Goal: Task Accomplishment & Management: Manage account settings

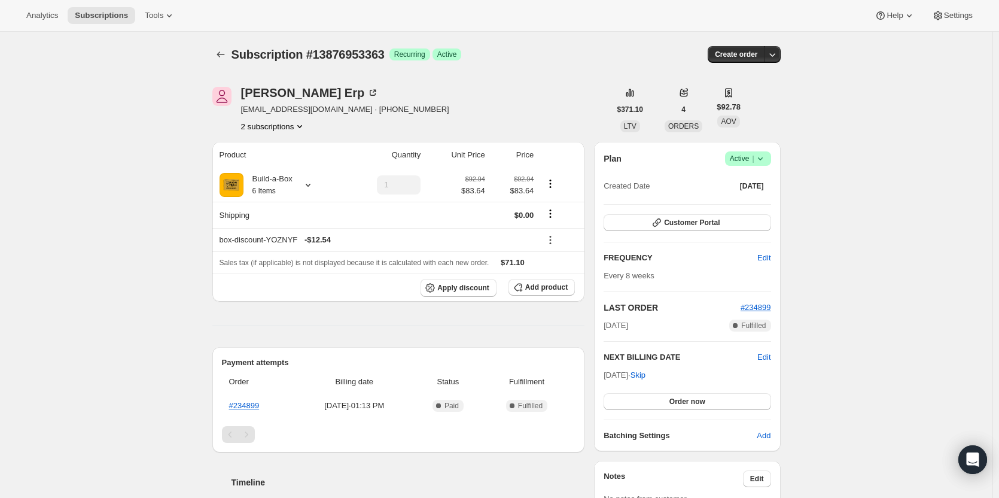
click at [295, 130] on button "2 subscriptions" at bounding box center [273, 126] width 65 height 12
click at [291, 154] on span "13463847187" at bounding box center [276, 149] width 83 height 12
click at [270, 126] on button "2 subscriptions" at bounding box center [273, 126] width 65 height 12
click at [273, 167] on span "13876953363" at bounding box center [259, 168] width 48 height 9
click at [293, 118] on div "Elise Erp eliseerp@gmail.com · +18643998938 2 subscriptions" at bounding box center [345, 109] width 208 height 45
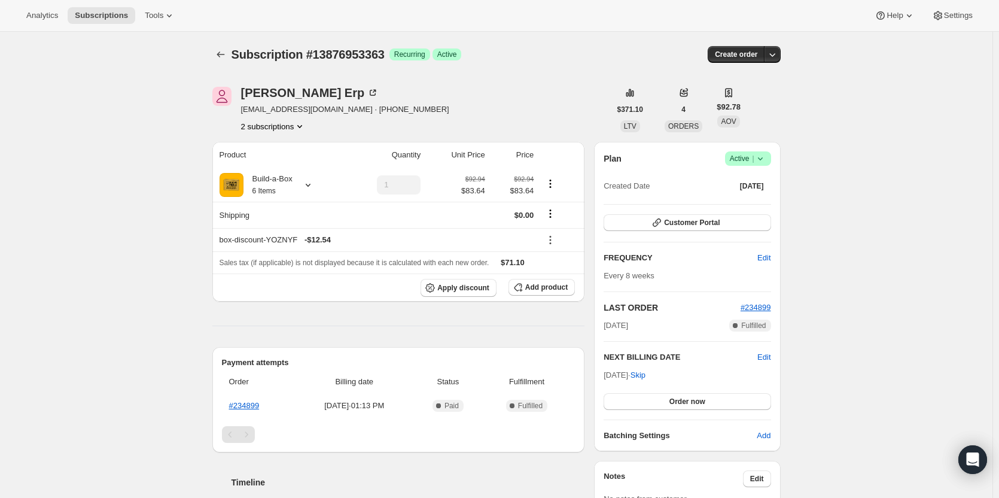
click at [293, 123] on button "2 subscriptions" at bounding box center [273, 126] width 65 height 12
click at [292, 154] on span "13463847187" at bounding box center [276, 149] width 83 height 12
click at [275, 124] on button "2 subscriptions" at bounding box center [273, 126] width 65 height 12
click at [276, 172] on span "13876953363" at bounding box center [259, 168] width 48 height 9
click at [289, 128] on button "2 subscriptions" at bounding box center [273, 126] width 65 height 12
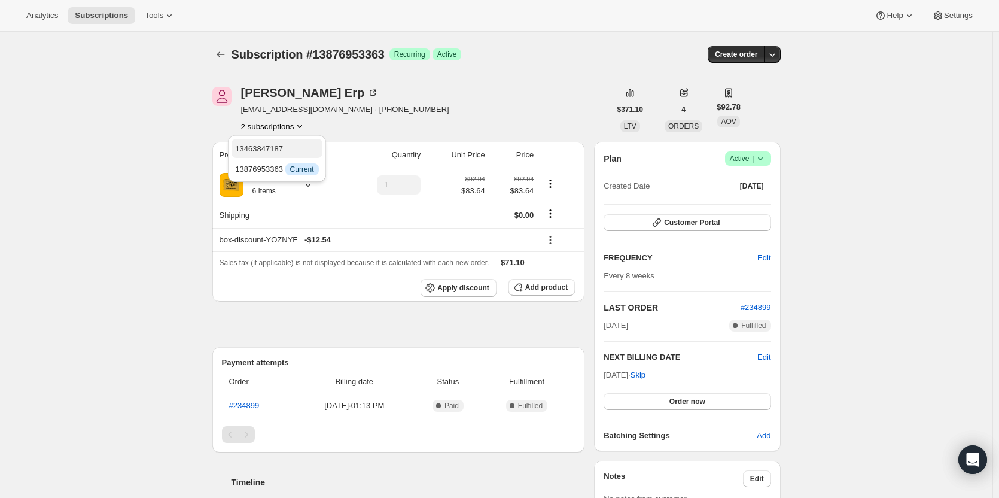
click at [269, 142] on button "13463847187" at bounding box center [276, 148] width 90 height 19
click at [310, 182] on icon at bounding box center [308, 185] width 12 height 12
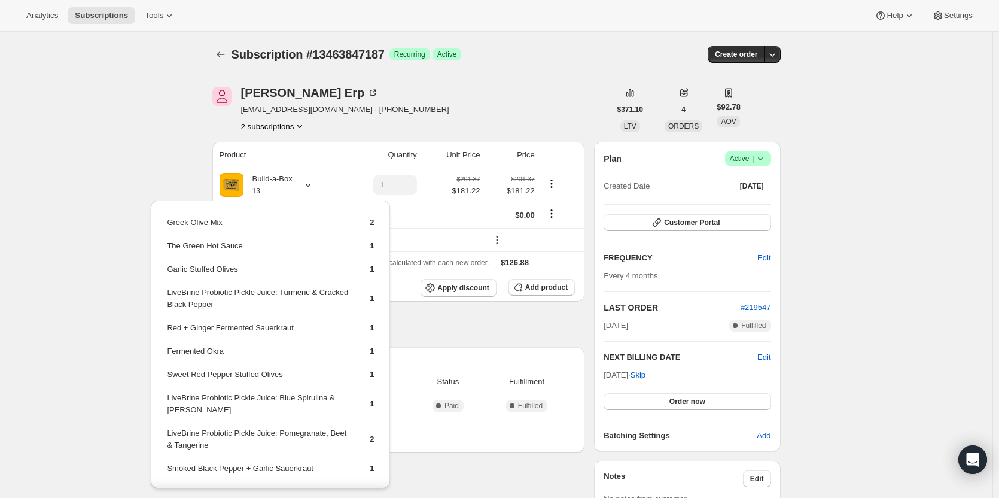
click at [259, 128] on button "2 subscriptions" at bounding box center [273, 126] width 65 height 12
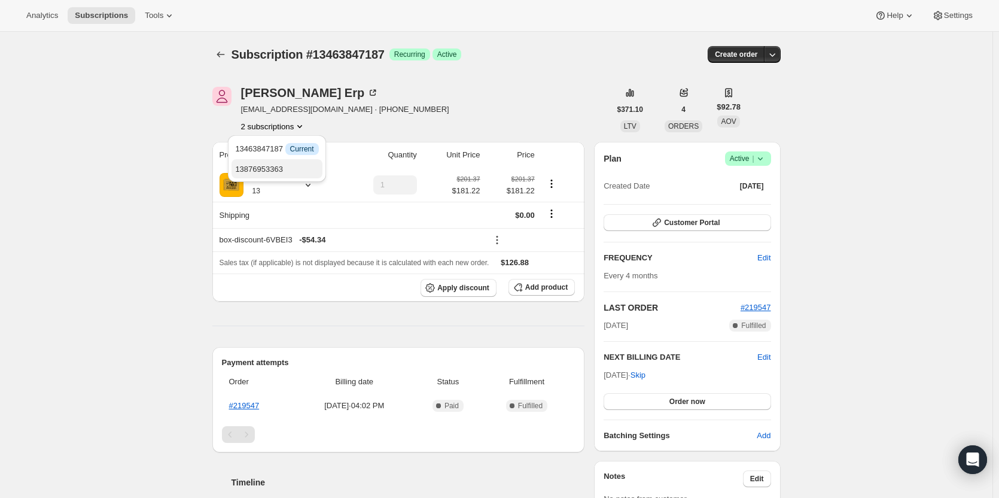
click at [276, 164] on span "13876953363" at bounding box center [259, 168] width 48 height 9
click at [289, 126] on button "2 subscriptions" at bounding box center [273, 126] width 65 height 12
click at [289, 147] on span "13463847187" at bounding box center [276, 149] width 83 height 12
click at [760, 155] on icon at bounding box center [760, 159] width 12 height 12
click at [751, 197] on span "Cancel subscription" at bounding box center [752, 203] width 68 height 12
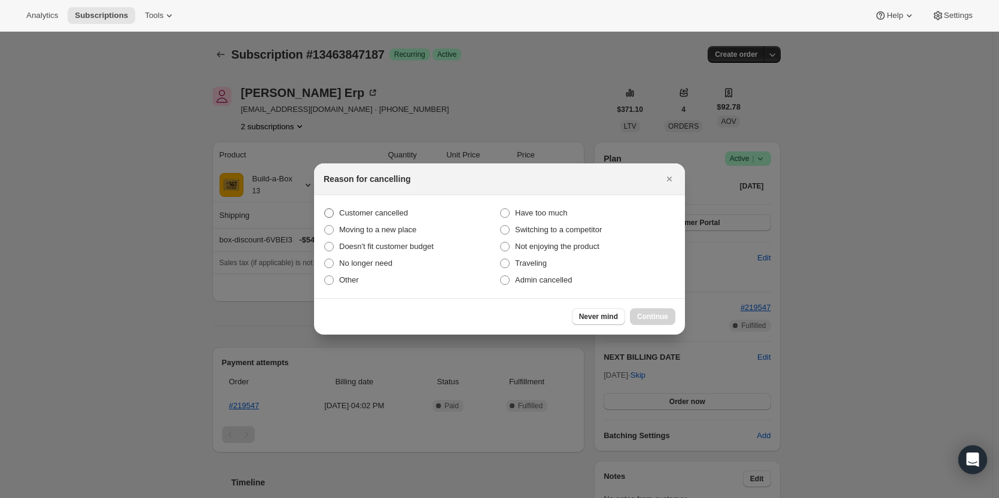
click at [390, 206] on label "Customer cancelled" at bounding box center [412, 213] width 176 height 17
click at [325, 208] on input "Customer cancelled" at bounding box center [324, 208] width 1 height 1
radio input "true"
click at [663, 321] on span "Continue" at bounding box center [652, 317] width 31 height 10
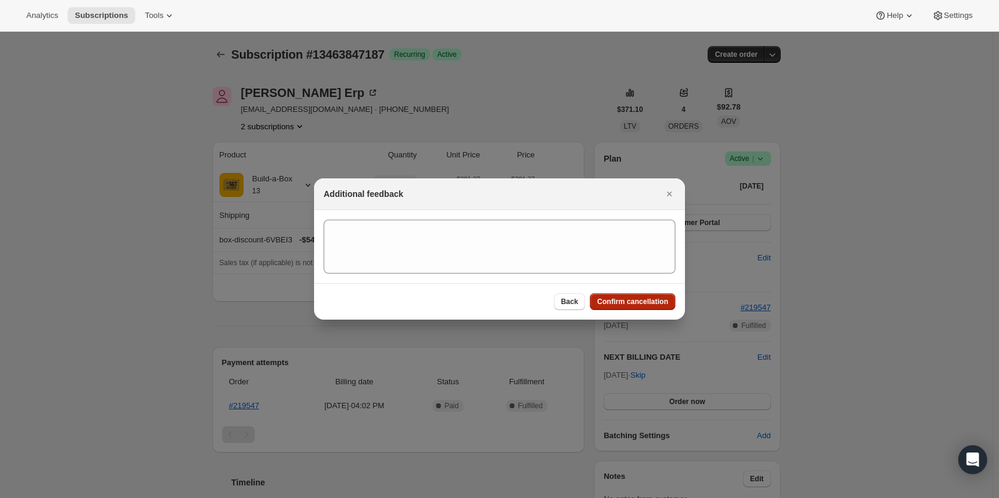
click at [650, 301] on span "Confirm cancellation" at bounding box center [632, 302] width 71 height 10
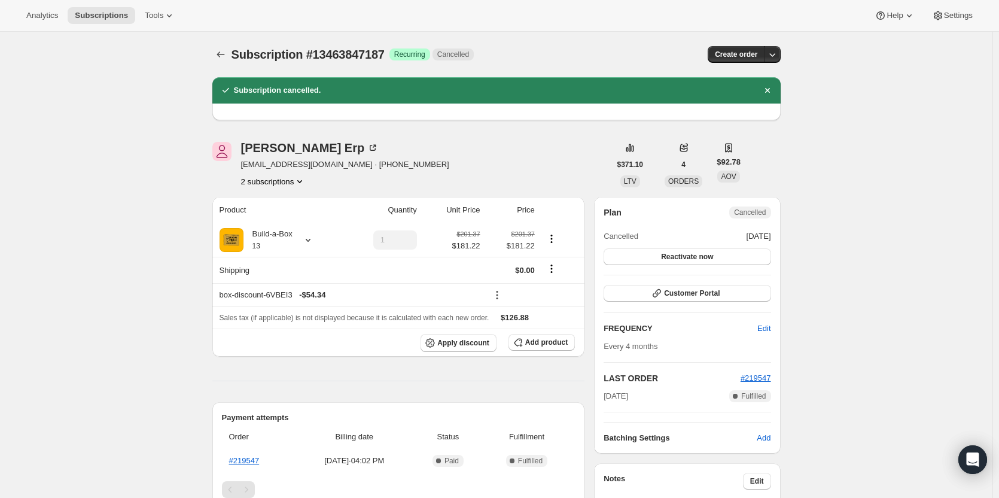
click at [268, 185] on button "2 subscriptions" at bounding box center [273, 181] width 65 height 12
click at [277, 221] on span "13876953363" at bounding box center [259, 223] width 48 height 9
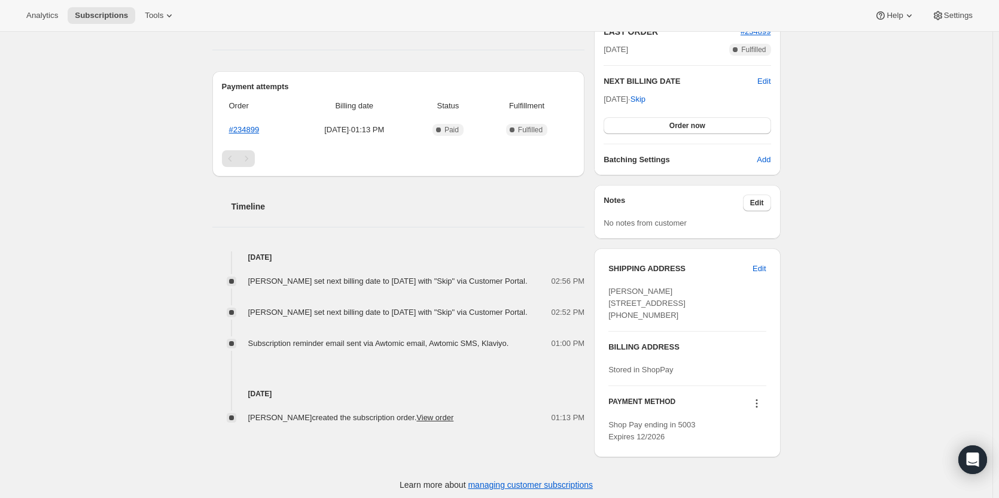
scroll to position [298, 0]
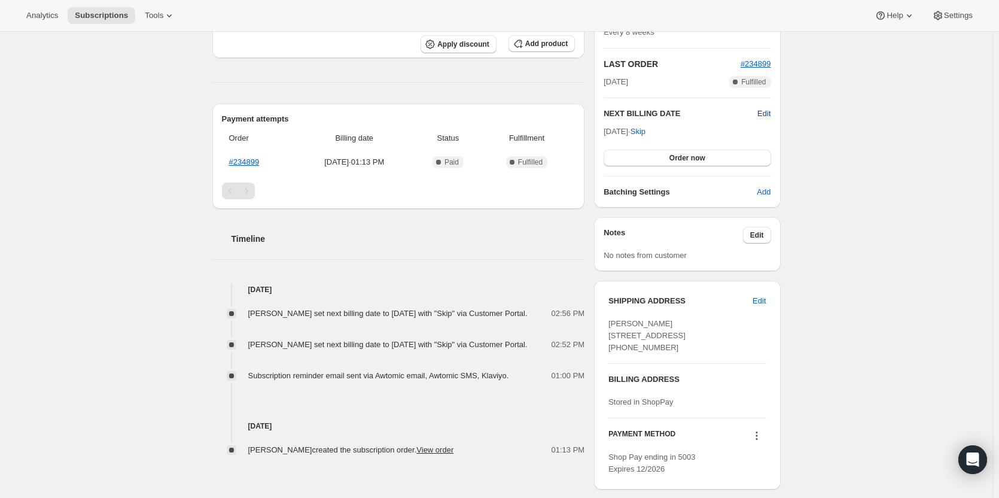
click at [770, 117] on span "Edit" at bounding box center [763, 114] width 13 height 12
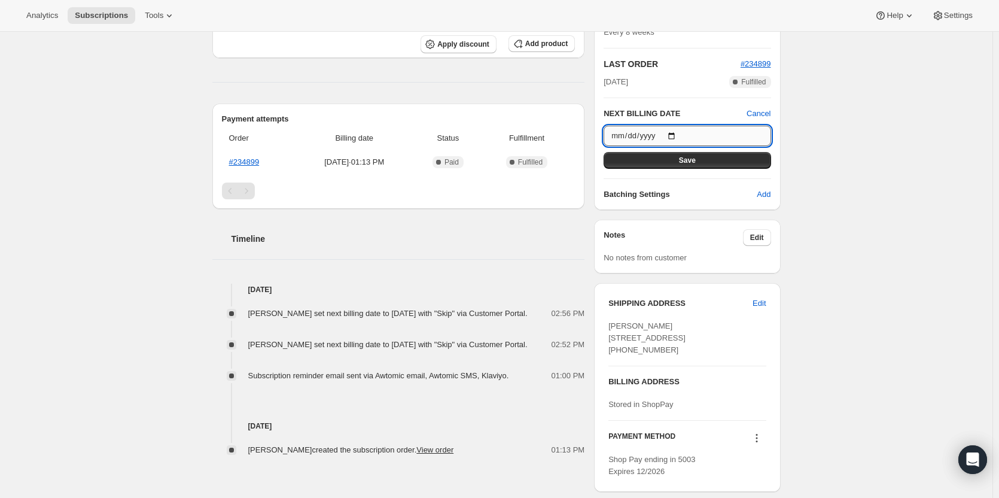
click at [675, 133] on input "2025-12-19" at bounding box center [686, 136] width 167 height 20
type input "2025-10-19"
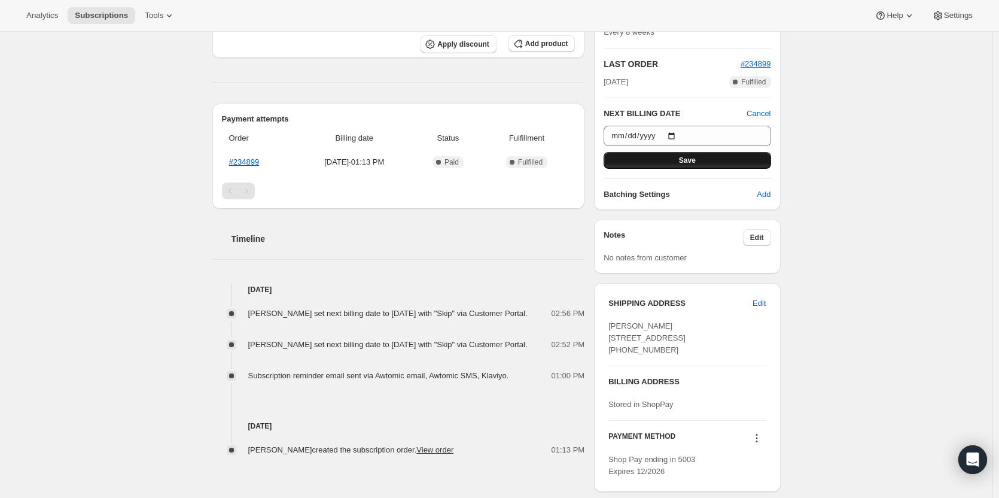
click at [743, 161] on button "Save" at bounding box center [686, 160] width 167 height 17
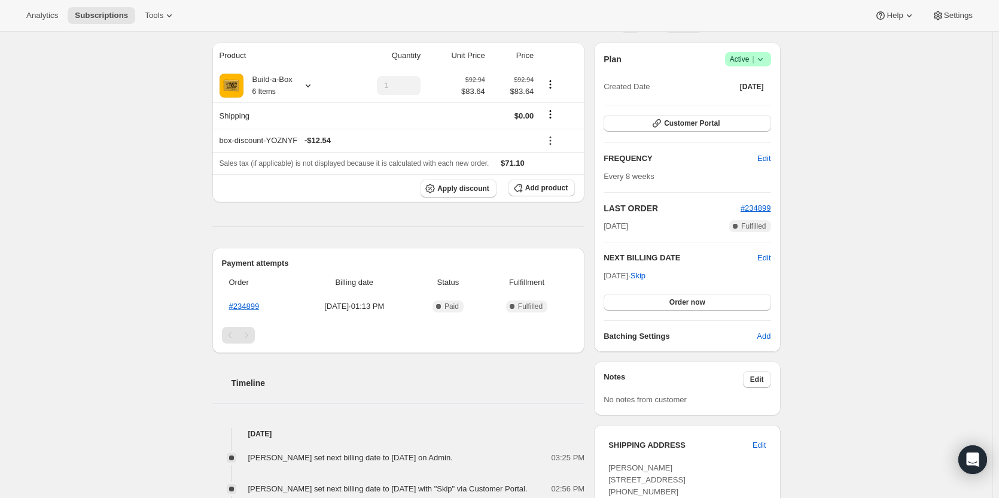
scroll to position [239, 0]
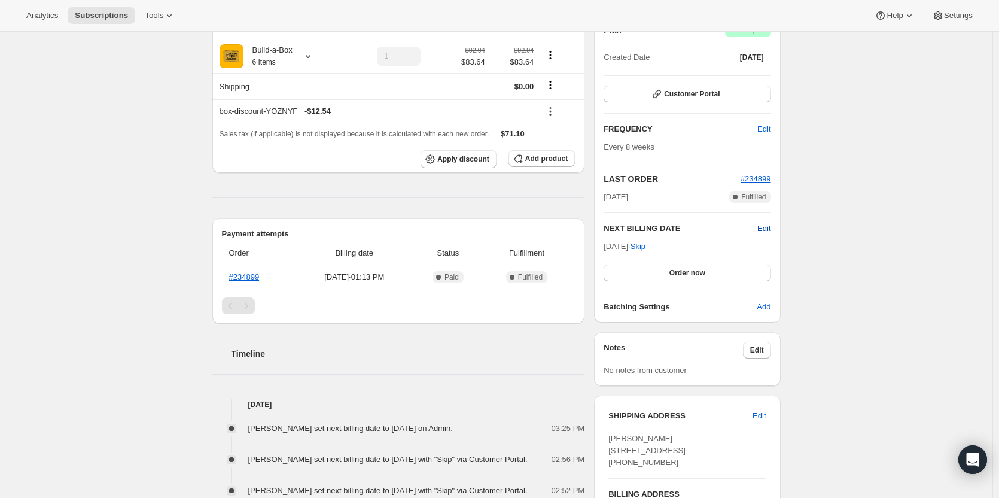
click at [767, 225] on span "Edit" at bounding box center [763, 228] width 13 height 12
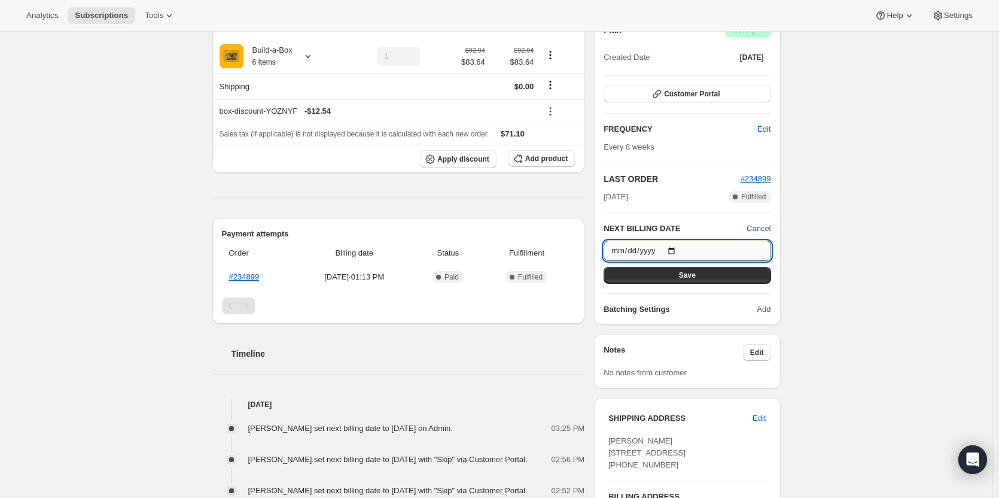
click at [678, 249] on input "2025-10-19" at bounding box center [686, 250] width 167 height 20
type input "2025-10-26"
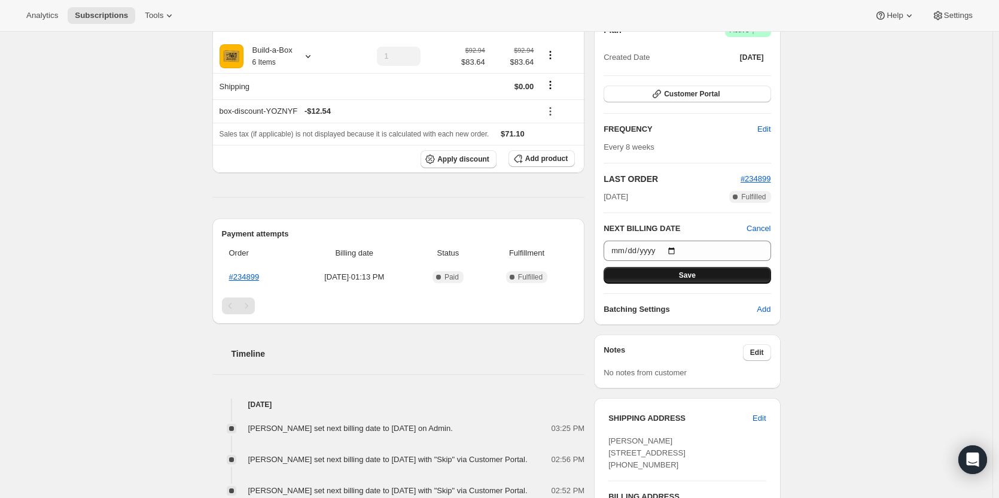
click at [720, 278] on button "Save" at bounding box center [686, 275] width 167 height 17
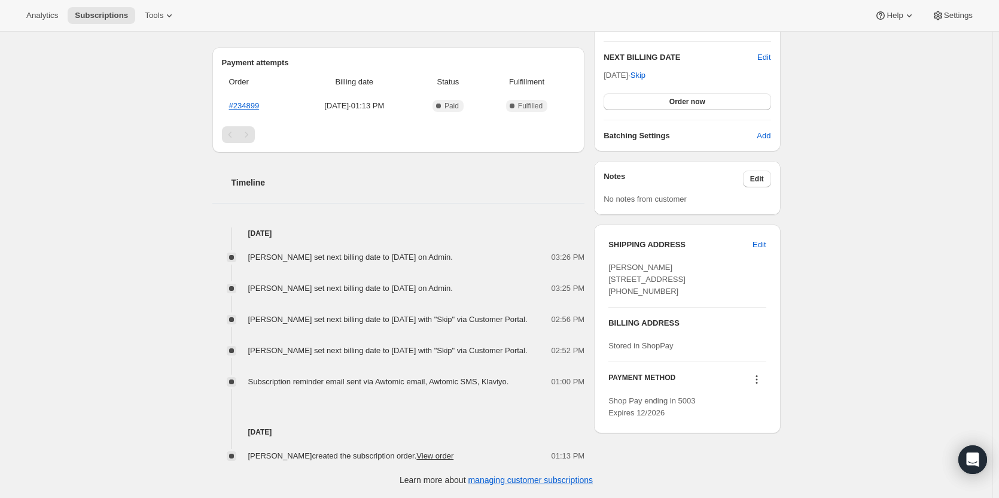
scroll to position [488, 0]
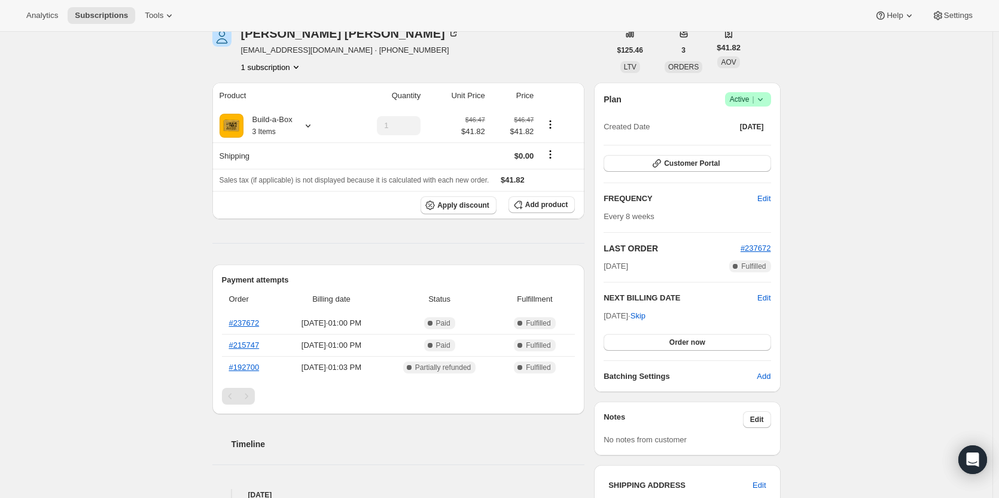
scroll to position [60, 0]
click at [767, 297] on span "Edit" at bounding box center [763, 297] width 13 height 12
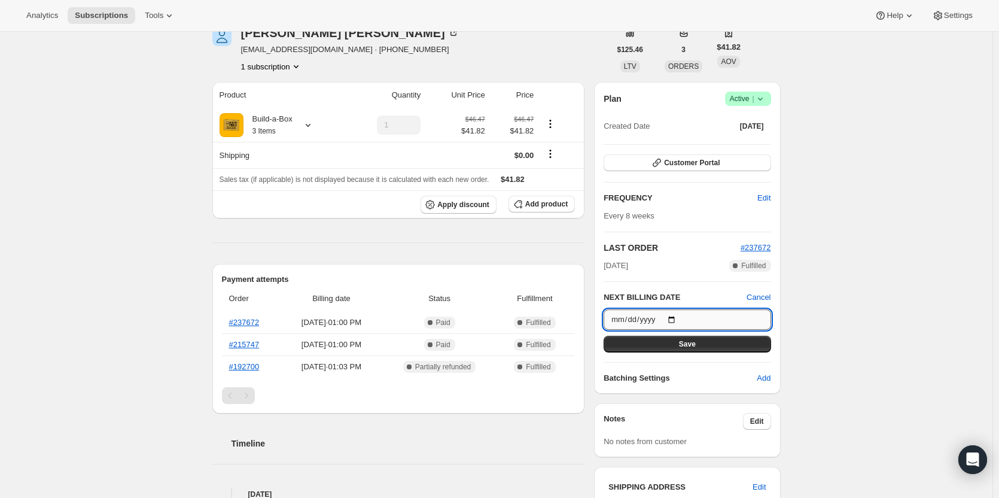
click at [678, 318] on input "[DATE]" at bounding box center [686, 319] width 167 height 20
click at [677, 316] on input "[DATE]" at bounding box center [686, 319] width 167 height 20
type input "[DATE]"
click at [687, 343] on span "Save" at bounding box center [687, 344] width 17 height 10
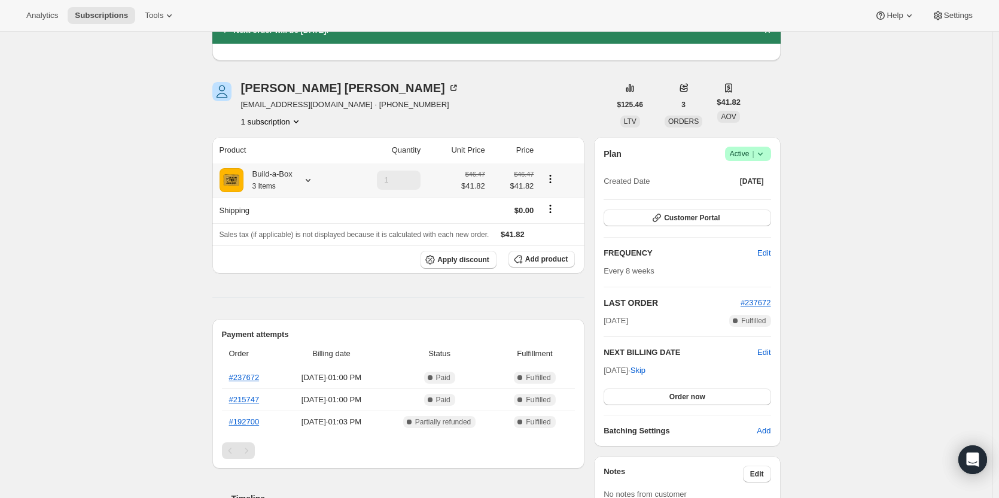
click at [311, 178] on icon at bounding box center [308, 180] width 12 height 12
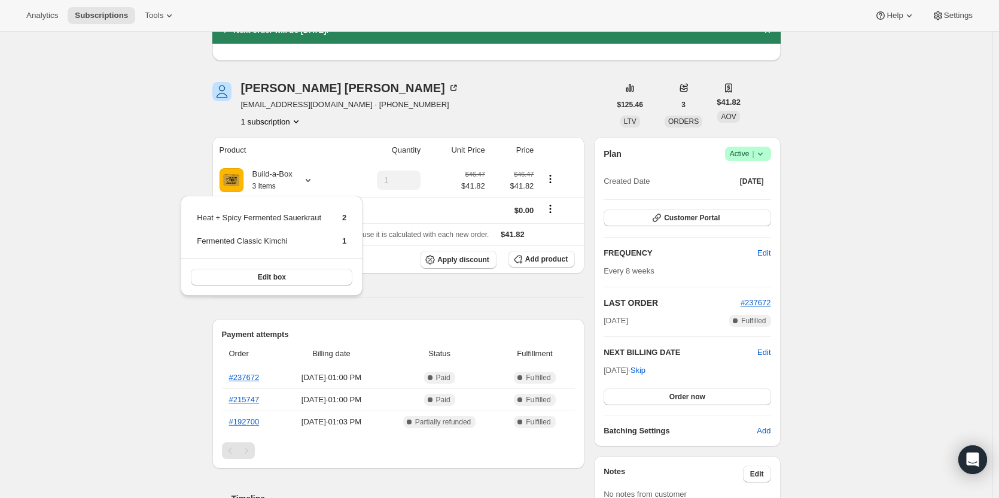
click at [160, 153] on div "Subscription #12933792019. This page is ready Subscription #12933792019 Success…" at bounding box center [496, 460] width 992 height 977
